Goal: Transaction & Acquisition: Download file/media

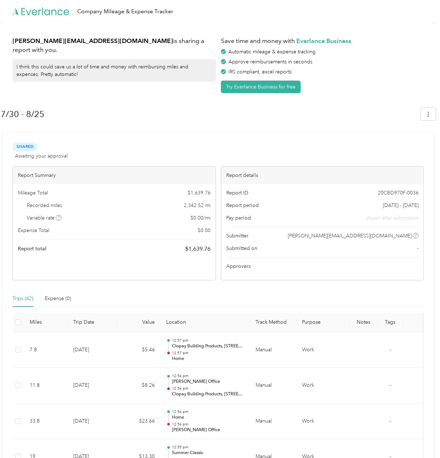
click at [251, 143] on div "Shared Awaiting your approval View activity & comments" at bounding box center [219, 150] width 412 height 17
click at [429, 114] on button "button" at bounding box center [428, 114] width 15 height 13
click at [409, 144] on span "Download" at bounding box center [412, 148] width 24 height 8
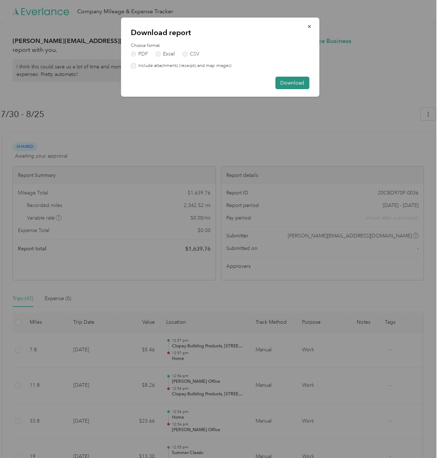
click at [294, 82] on button "Download" at bounding box center [293, 83] width 34 height 13
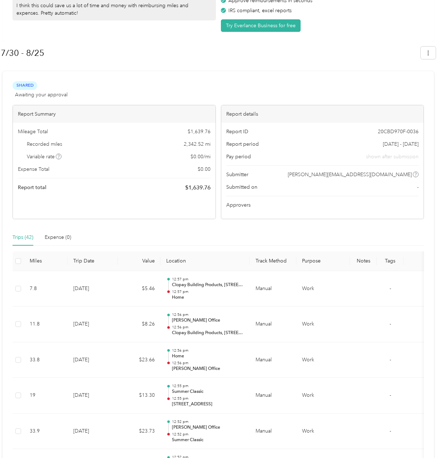
scroll to position [72, 0]
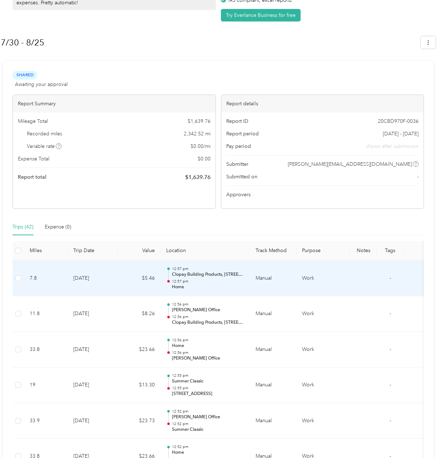
click at [180, 288] on p "Home" at bounding box center [208, 287] width 72 height 6
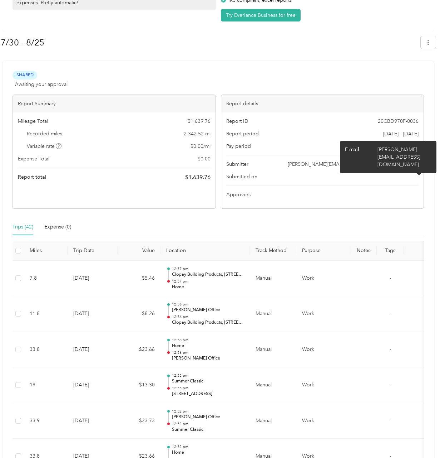
click at [418, 164] on icon at bounding box center [416, 164] width 4 height 4
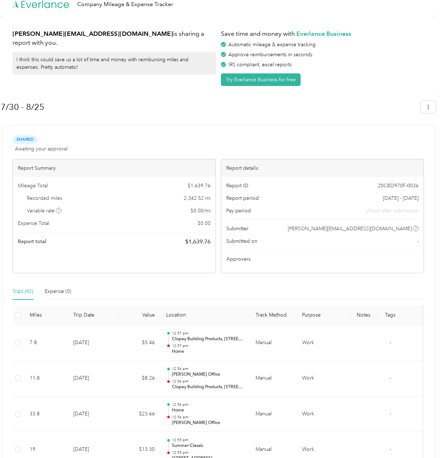
scroll to position [0, 0]
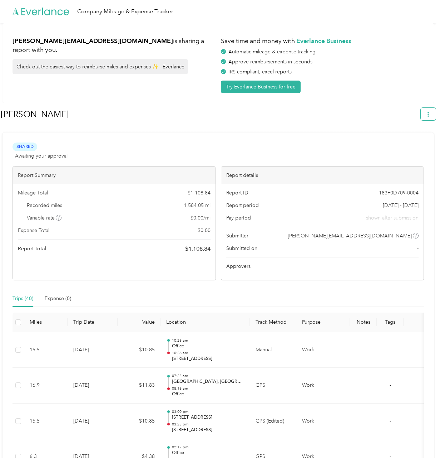
click at [430, 117] on button "button" at bounding box center [428, 114] width 15 height 13
click at [406, 144] on span "Download" at bounding box center [412, 148] width 24 height 8
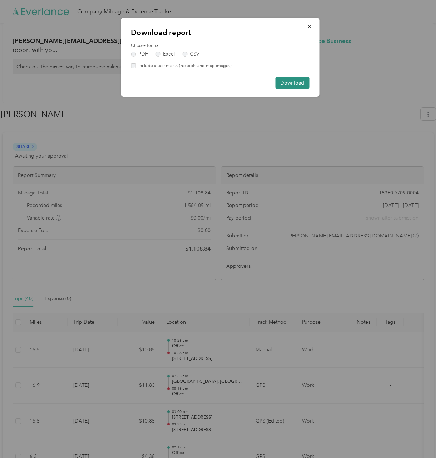
click at [295, 83] on button "Download" at bounding box center [293, 83] width 34 height 13
